Goal: Information Seeking & Learning: Find specific fact

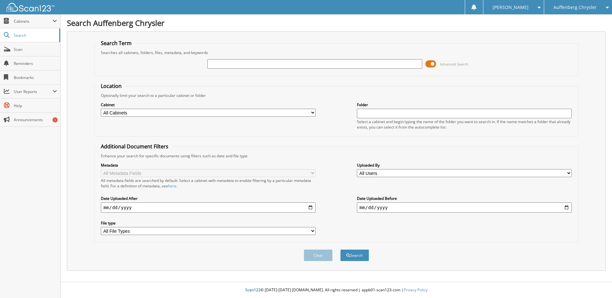
click at [269, 64] on input "text" at bounding box center [314, 64] width 215 height 10
click at [274, 63] on input "text" at bounding box center [314, 64] width 215 height 10
type input "252222"
click at [340, 250] on button "Search" at bounding box center [354, 256] width 29 height 12
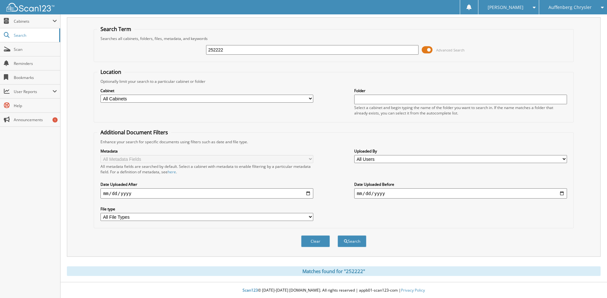
scroll to position [15, 0]
click at [353, 240] on button "Search" at bounding box center [352, 241] width 29 height 12
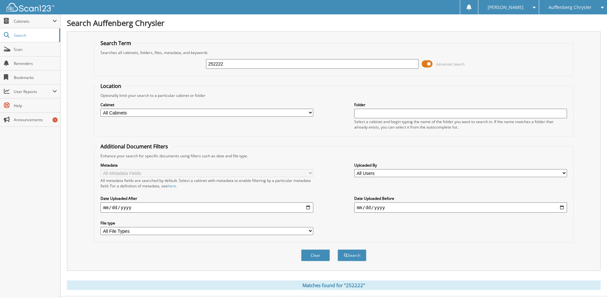
click at [233, 62] on input "252222" at bounding box center [312, 64] width 213 height 10
type input "252222"
click at [338, 250] on button "Search" at bounding box center [352, 256] width 29 height 12
